Goal: Register for event/course

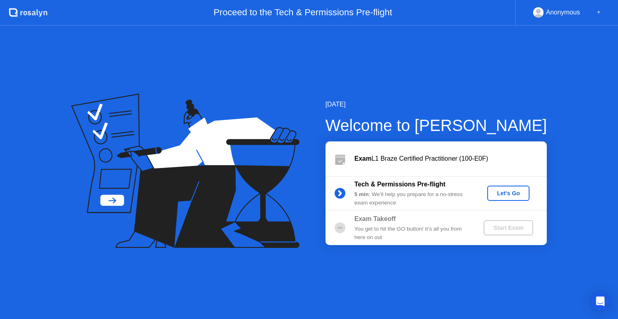
click at [504, 192] on div "Let's Go" at bounding box center [508, 193] width 36 height 6
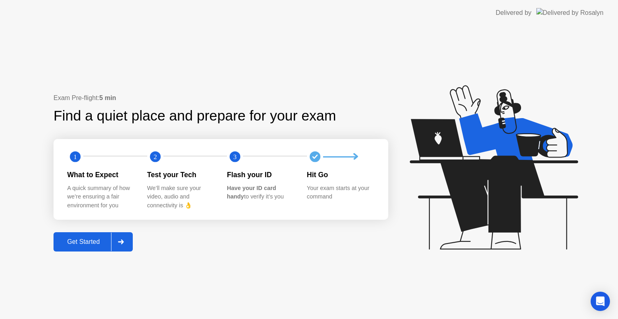
click at [88, 243] on div "Get Started" at bounding box center [83, 241] width 55 height 7
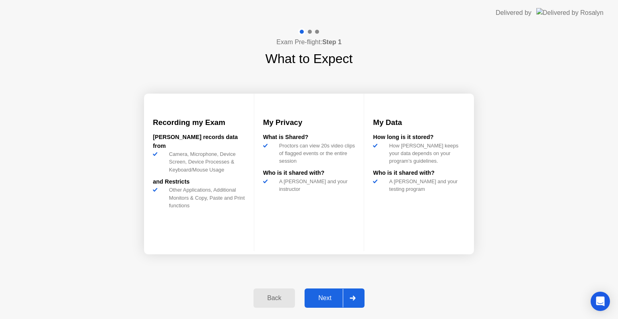
click at [323, 298] on div "Next" at bounding box center [325, 298] width 36 height 7
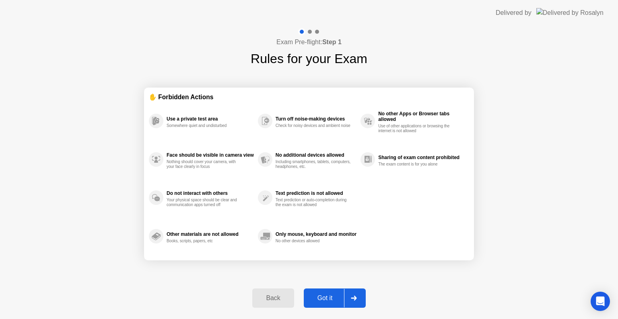
click at [324, 299] on div "Got it" at bounding box center [325, 298] width 38 height 7
select select "**********"
select select "*******"
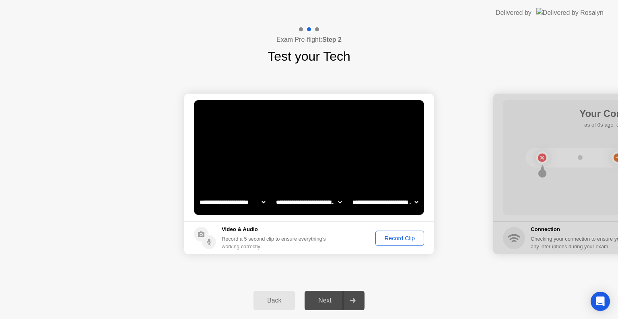
click at [389, 240] on div "Record Clip" at bounding box center [399, 238] width 43 height 6
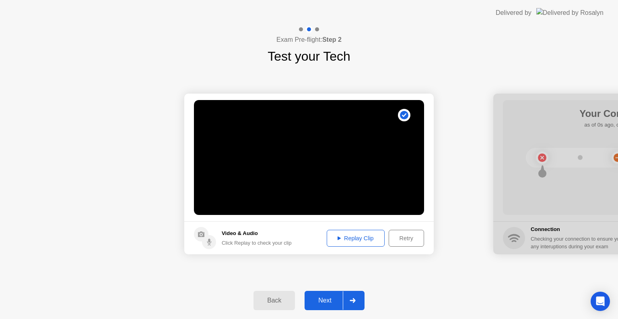
click at [333, 300] on div "Next" at bounding box center [325, 300] width 36 height 7
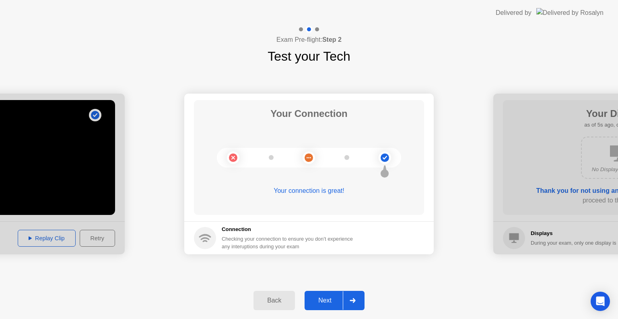
click at [331, 302] on div "Next" at bounding box center [325, 300] width 36 height 7
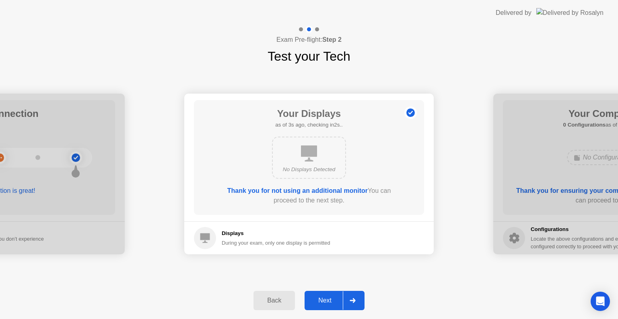
click at [331, 302] on div "Next" at bounding box center [325, 300] width 36 height 7
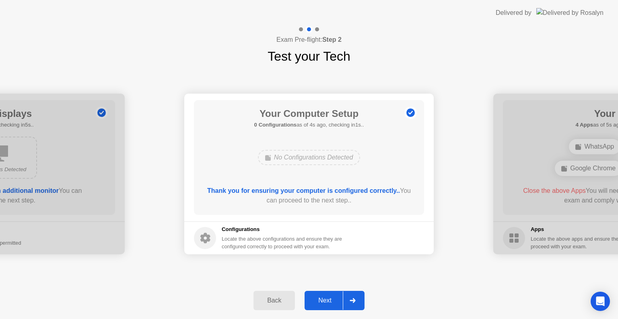
click at [331, 302] on div "Next" at bounding box center [325, 300] width 36 height 7
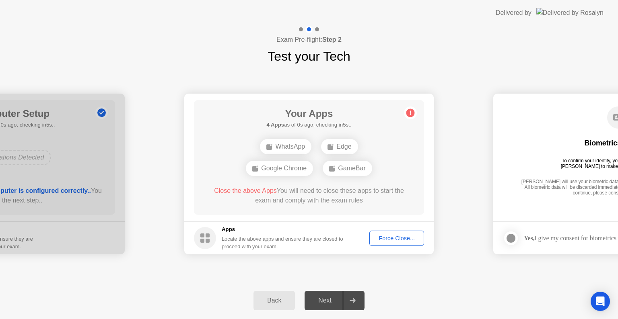
click at [413, 241] on div "Force Close..." at bounding box center [396, 238] width 49 height 6
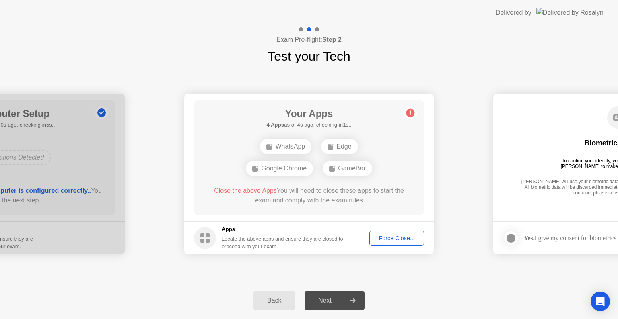
click at [398, 238] on div "Force Close..." at bounding box center [396, 238] width 49 height 6
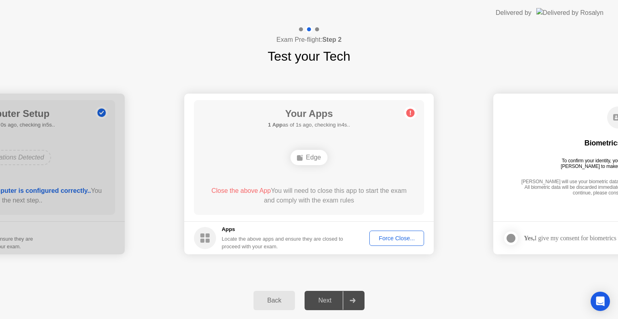
click at [399, 241] on div "Force Close..." at bounding box center [396, 238] width 49 height 6
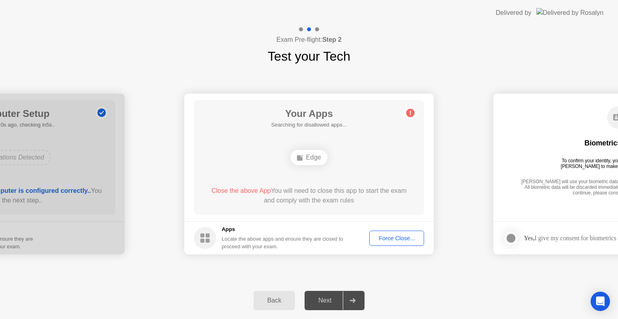
click at [400, 240] on div "Force Close..." at bounding box center [396, 238] width 49 height 6
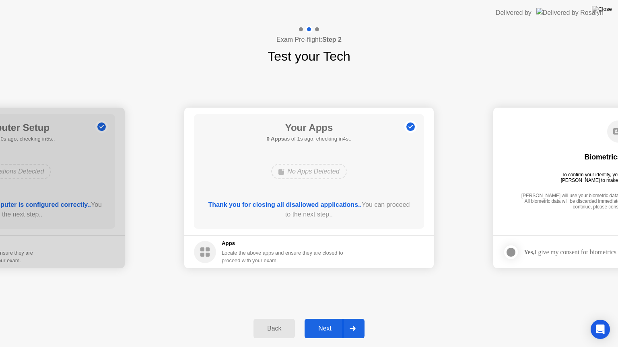
click at [327, 319] on div "Next" at bounding box center [325, 328] width 36 height 7
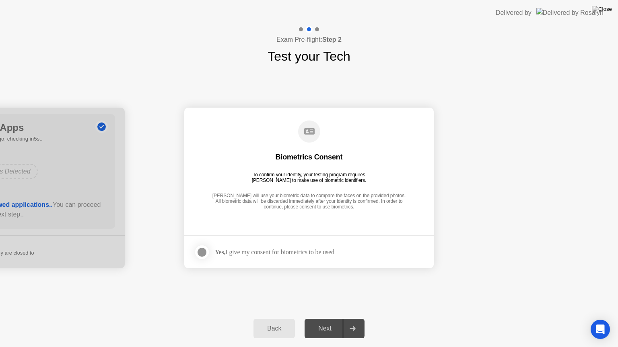
click at [206, 253] on div at bounding box center [202, 253] width 10 height 10
click at [331, 319] on div "Next" at bounding box center [325, 328] width 36 height 7
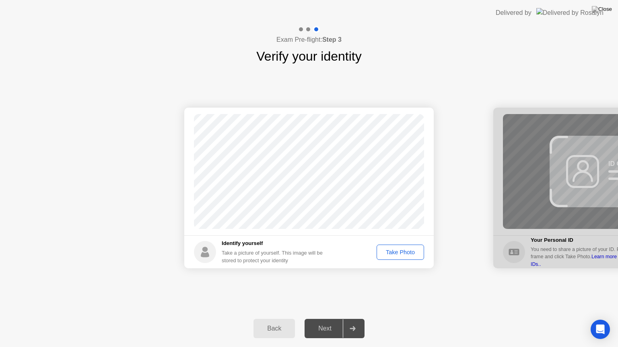
click at [395, 255] on div "Take Photo" at bounding box center [400, 252] width 42 height 6
click at [332, 319] on div "Next" at bounding box center [325, 328] width 36 height 7
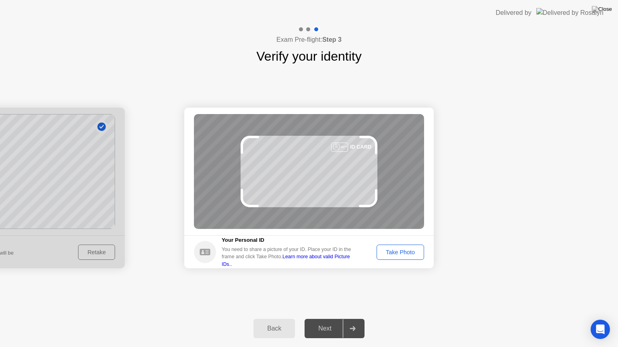
click at [402, 255] on div "Take Photo" at bounding box center [400, 252] width 42 height 6
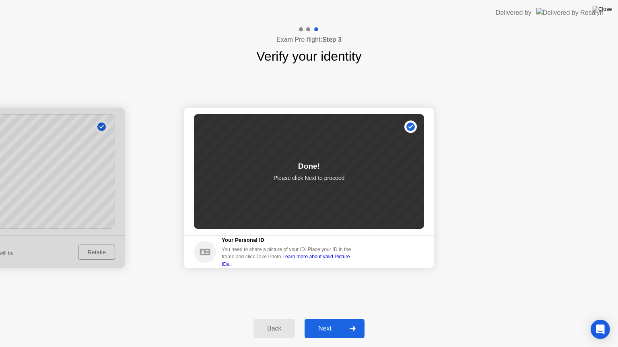
click at [323, 319] on div "Next" at bounding box center [325, 328] width 36 height 7
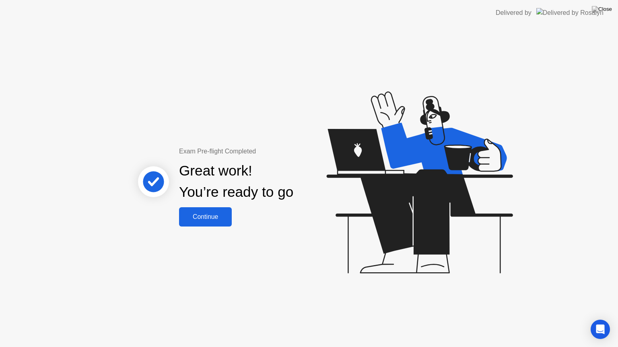
click at [203, 216] on div "Continue" at bounding box center [205, 217] width 48 height 7
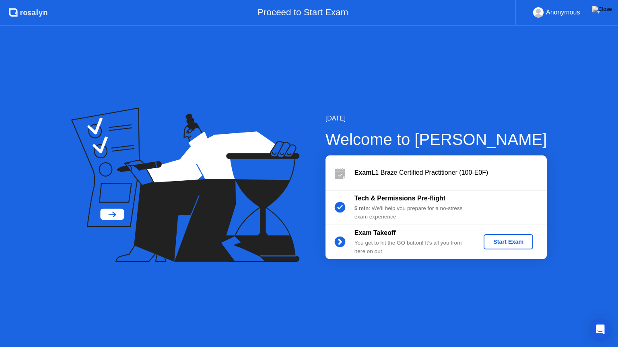
click at [520, 246] on button "Start Exam" at bounding box center [507, 241] width 49 height 15
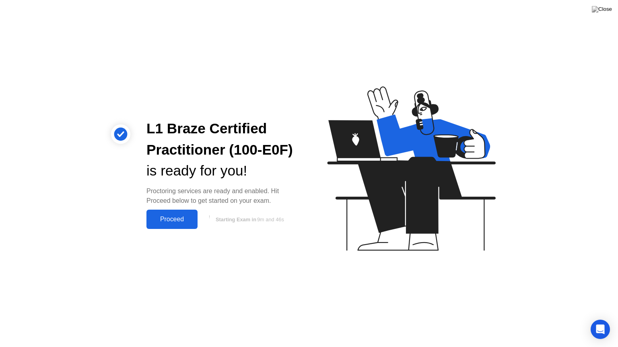
click at [173, 221] on div "Proceed" at bounding box center [172, 219] width 46 height 7
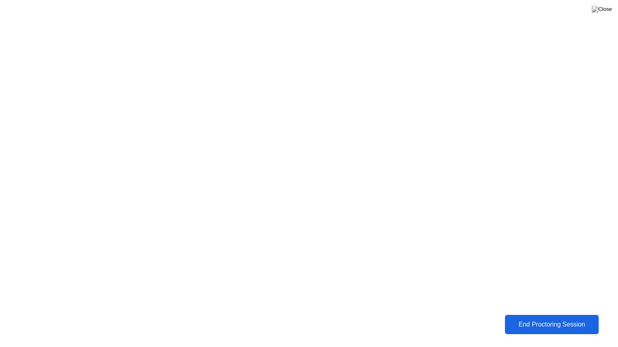
click at [552, 319] on button "End Proctoring Session" at bounding box center [552, 324] width 94 height 19
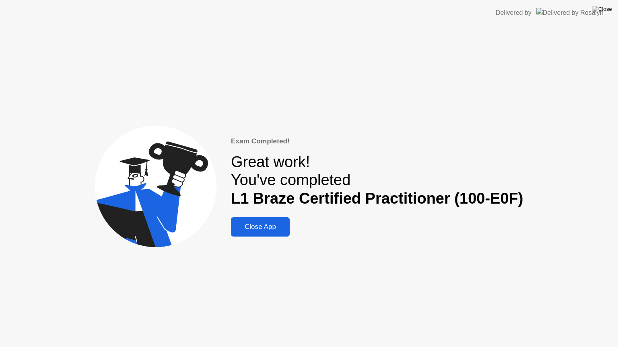
click at [251, 231] on div "Close App" at bounding box center [260, 227] width 54 height 8
